Goal: Navigation & Orientation: Understand site structure

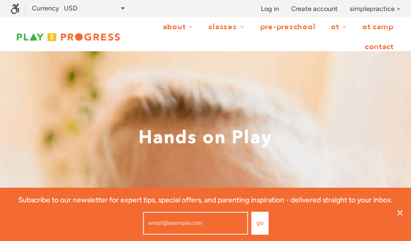
scroll to position [1, 8]
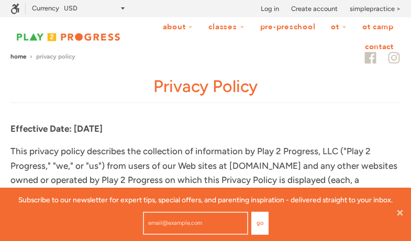
scroll to position [1, 8]
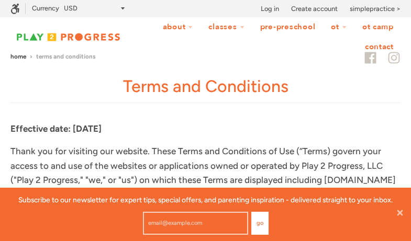
scroll to position [1, 8]
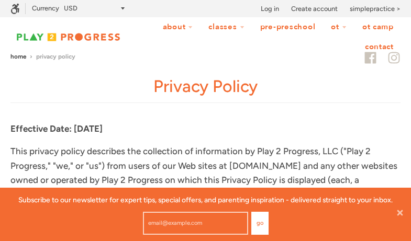
scroll to position [1, 8]
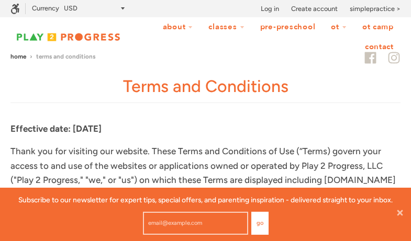
scroll to position [1, 8]
